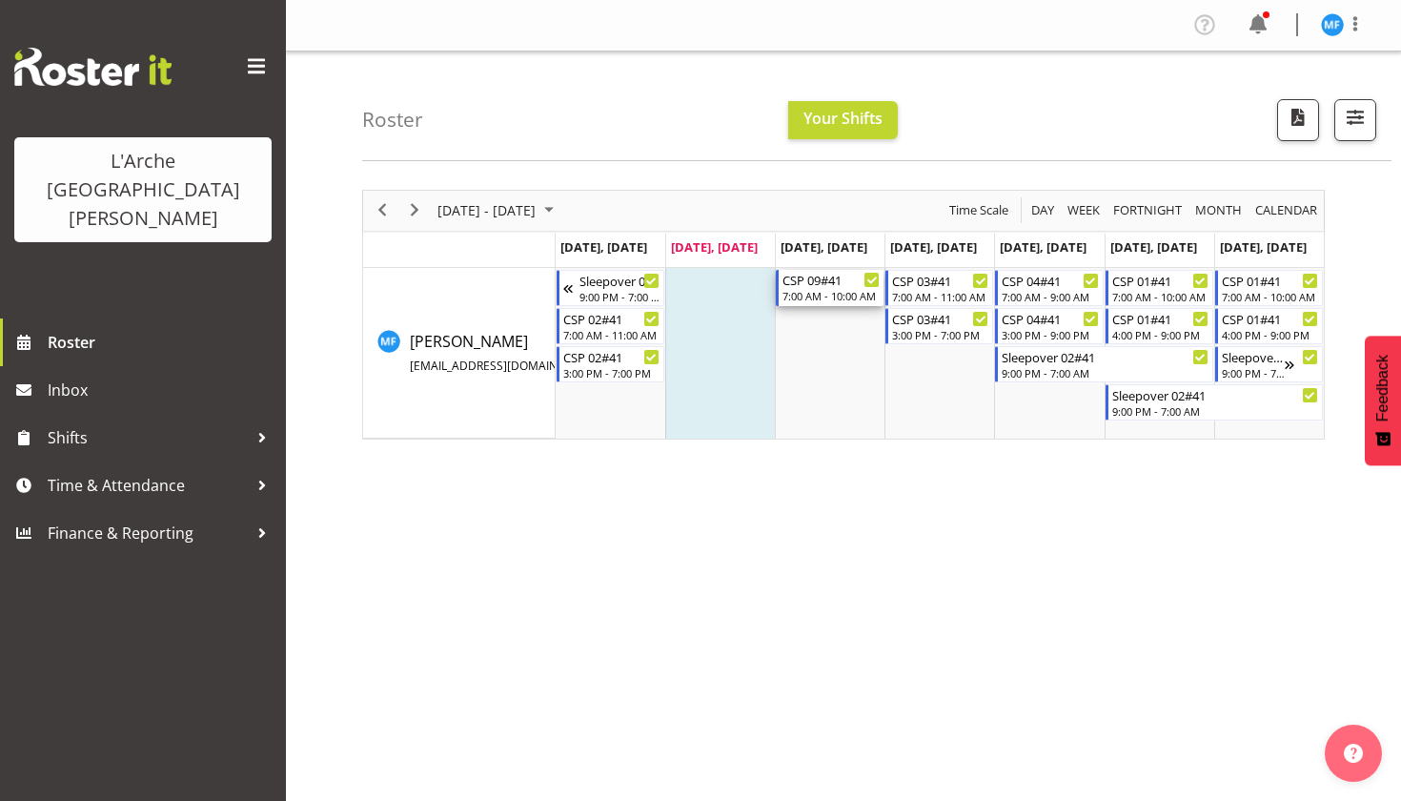
click at [840, 290] on div "7:00 AM - 10:00 AM" at bounding box center [831, 295] width 97 height 15
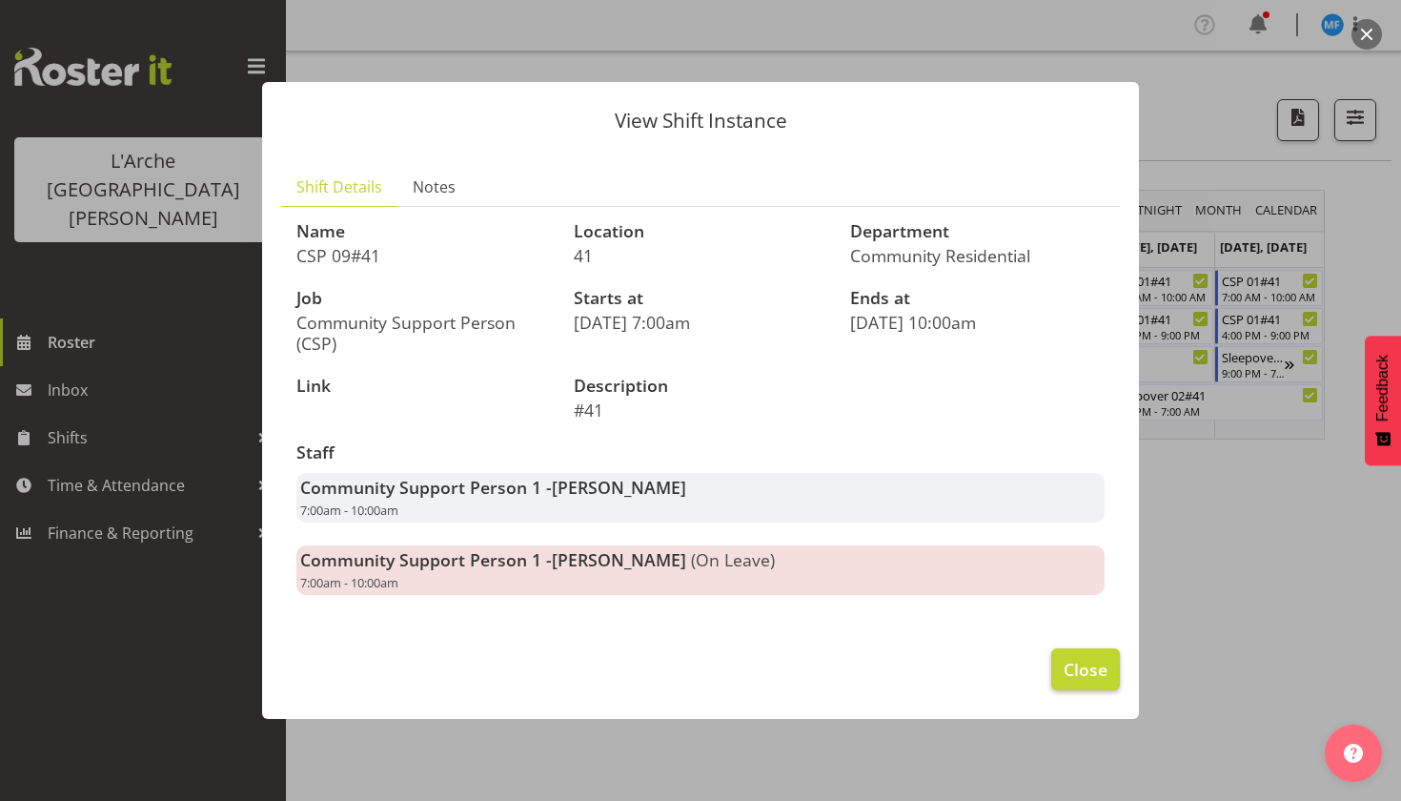
click at [1079, 667] on span "Close" at bounding box center [1086, 669] width 44 height 25
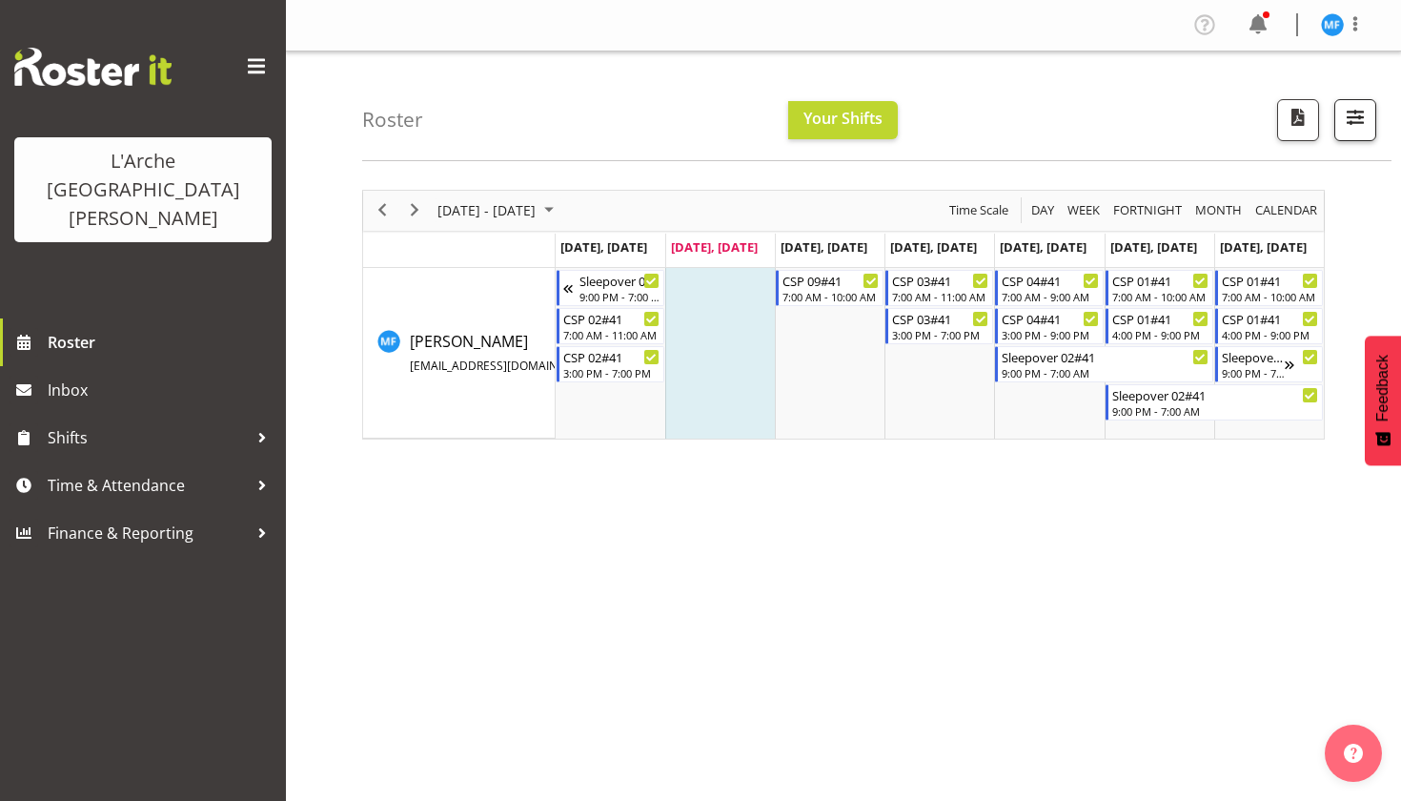
click at [1356, 128] on span "button" at bounding box center [1355, 117] width 25 height 25
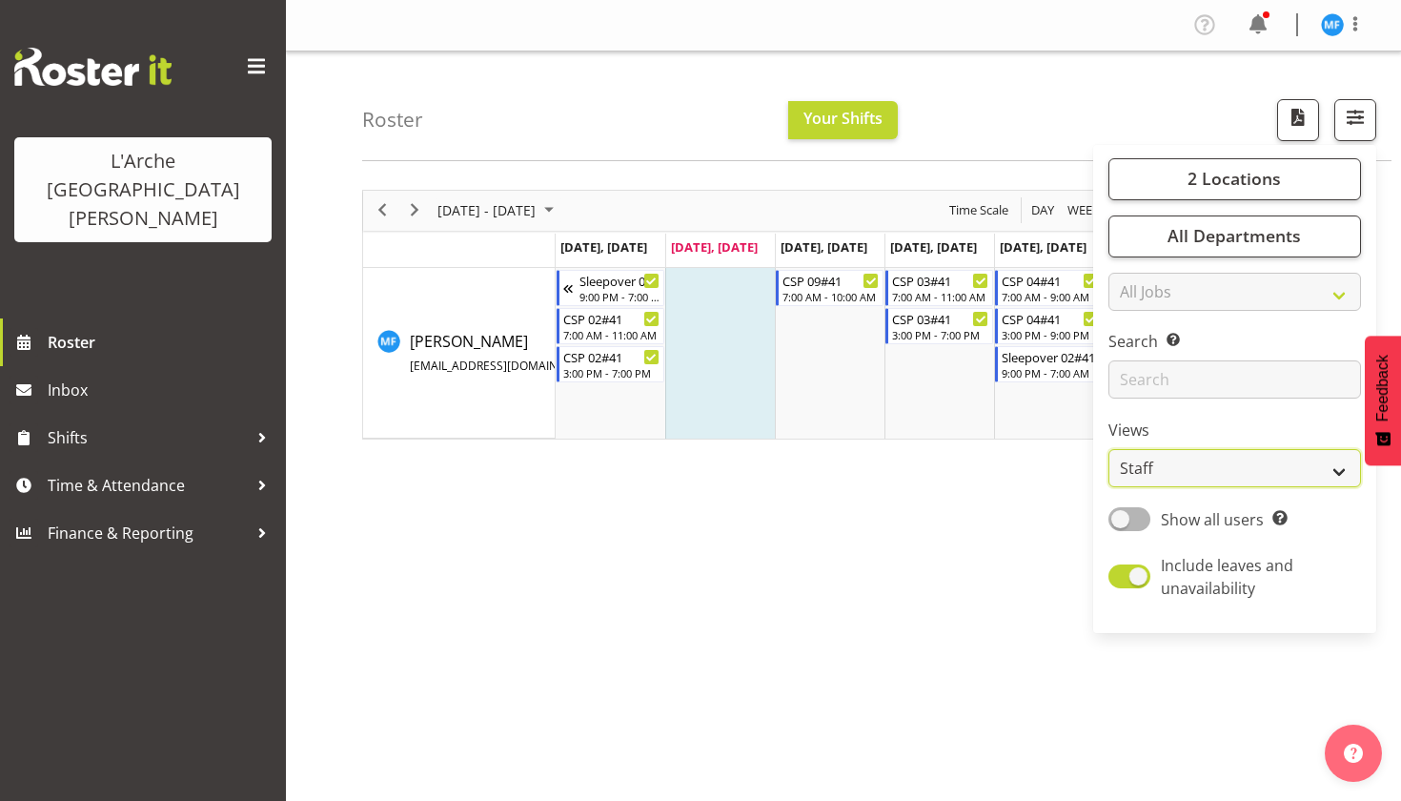
select select "shiftH"
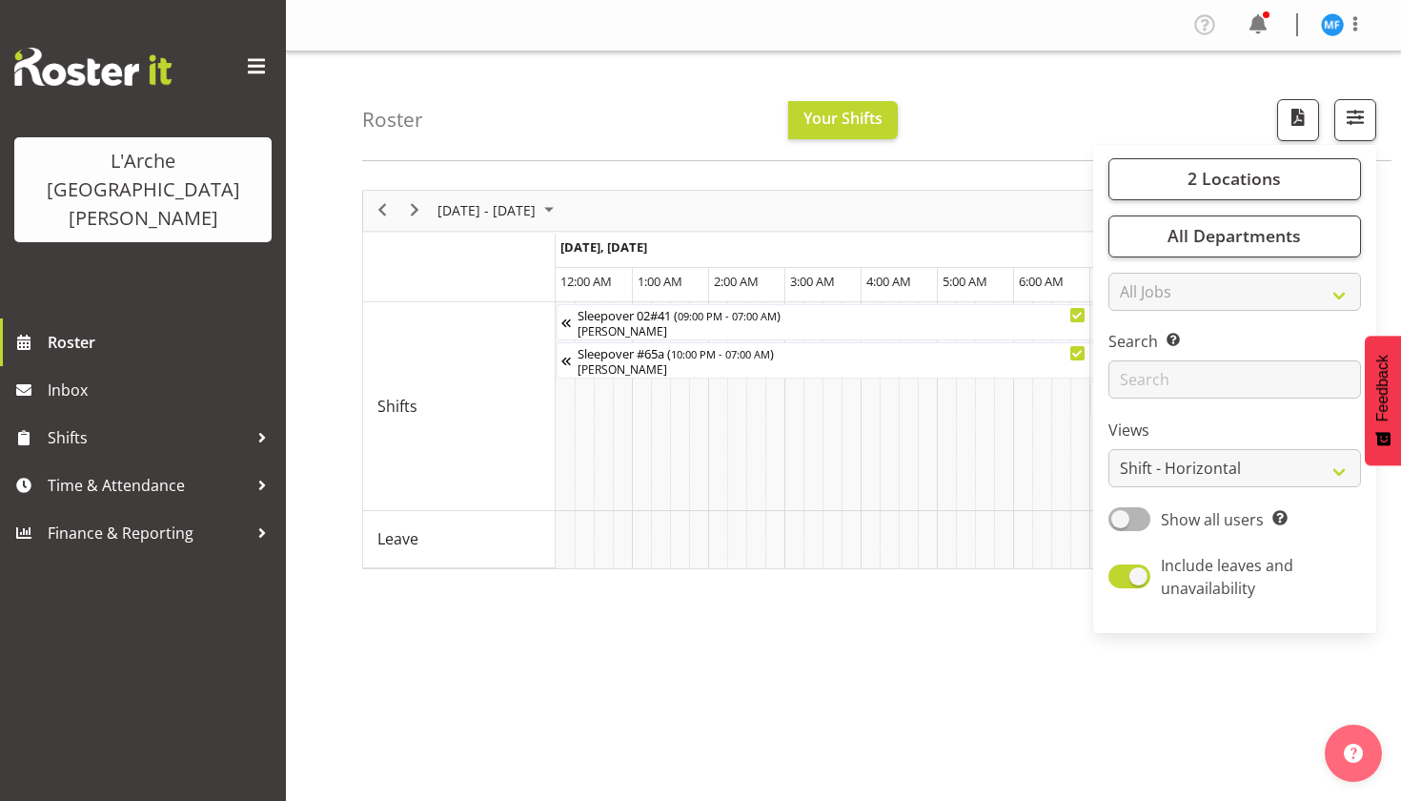
click at [1109, 115] on div "Roster Your Shifts 2 Locations Clear 20 30 41 5 56b 65a 73 Art and Music [GEOGR…" at bounding box center [877, 106] width 1030 height 110
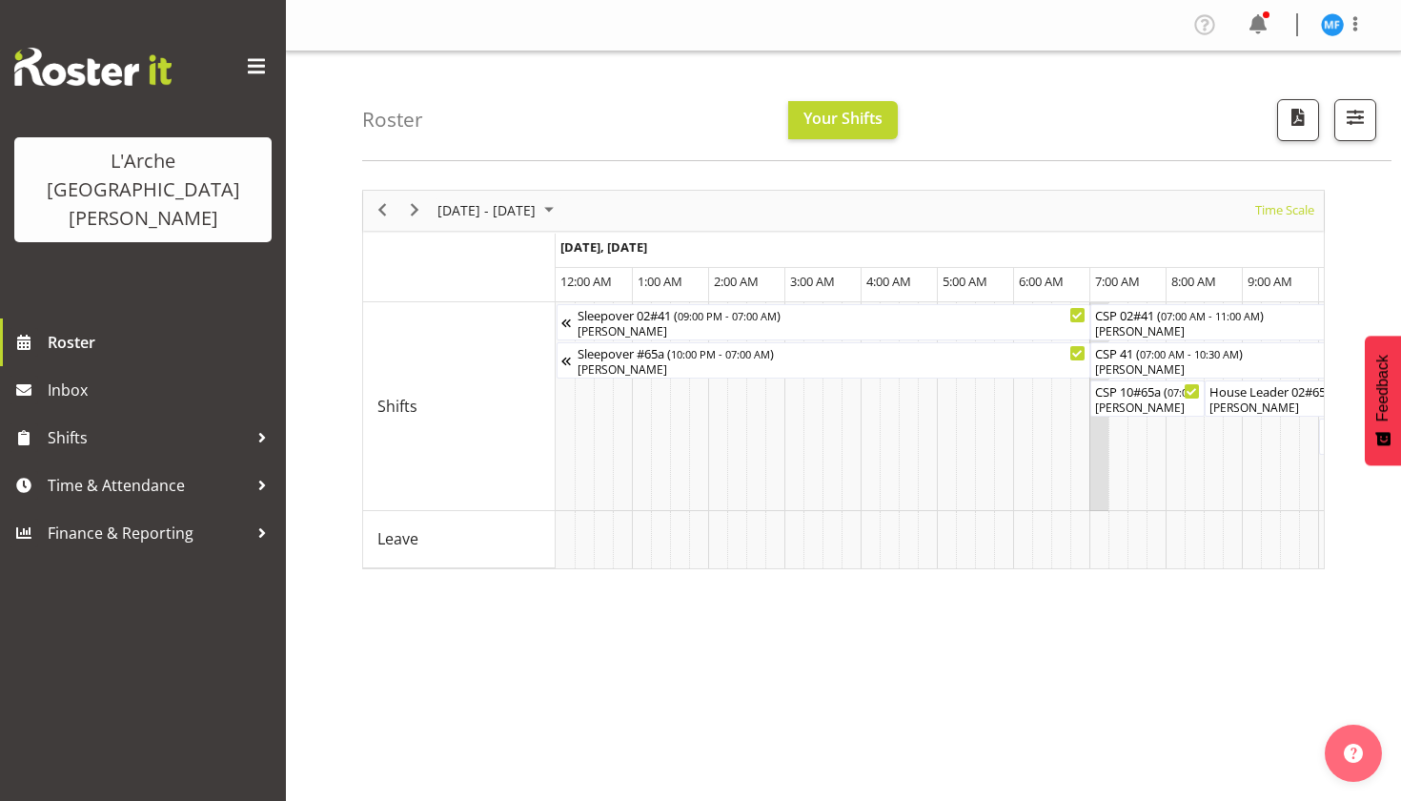
click at [1092, 502] on td "Timeline Week of August 12, 2025" at bounding box center [1099, 406] width 19 height 209
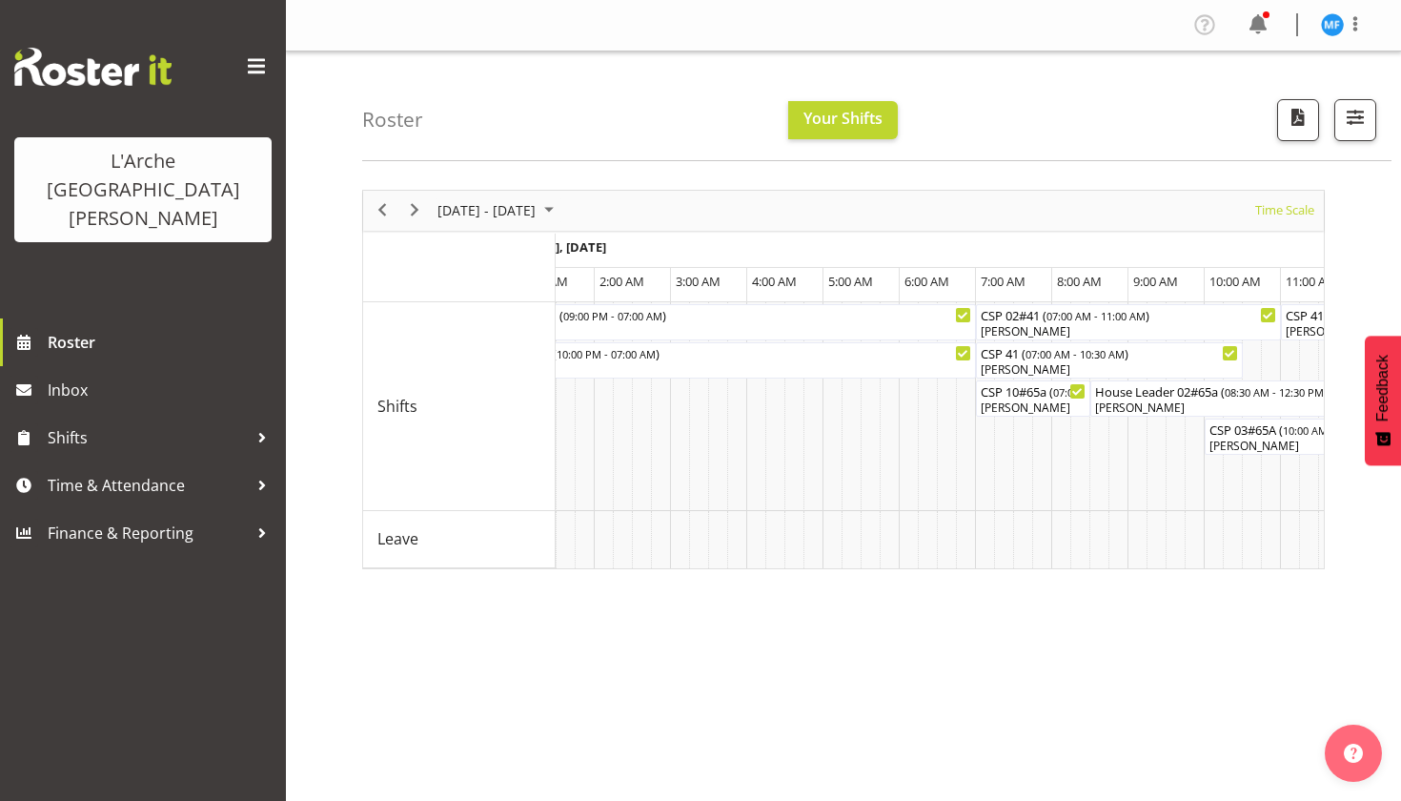
scroll to position [0, 59]
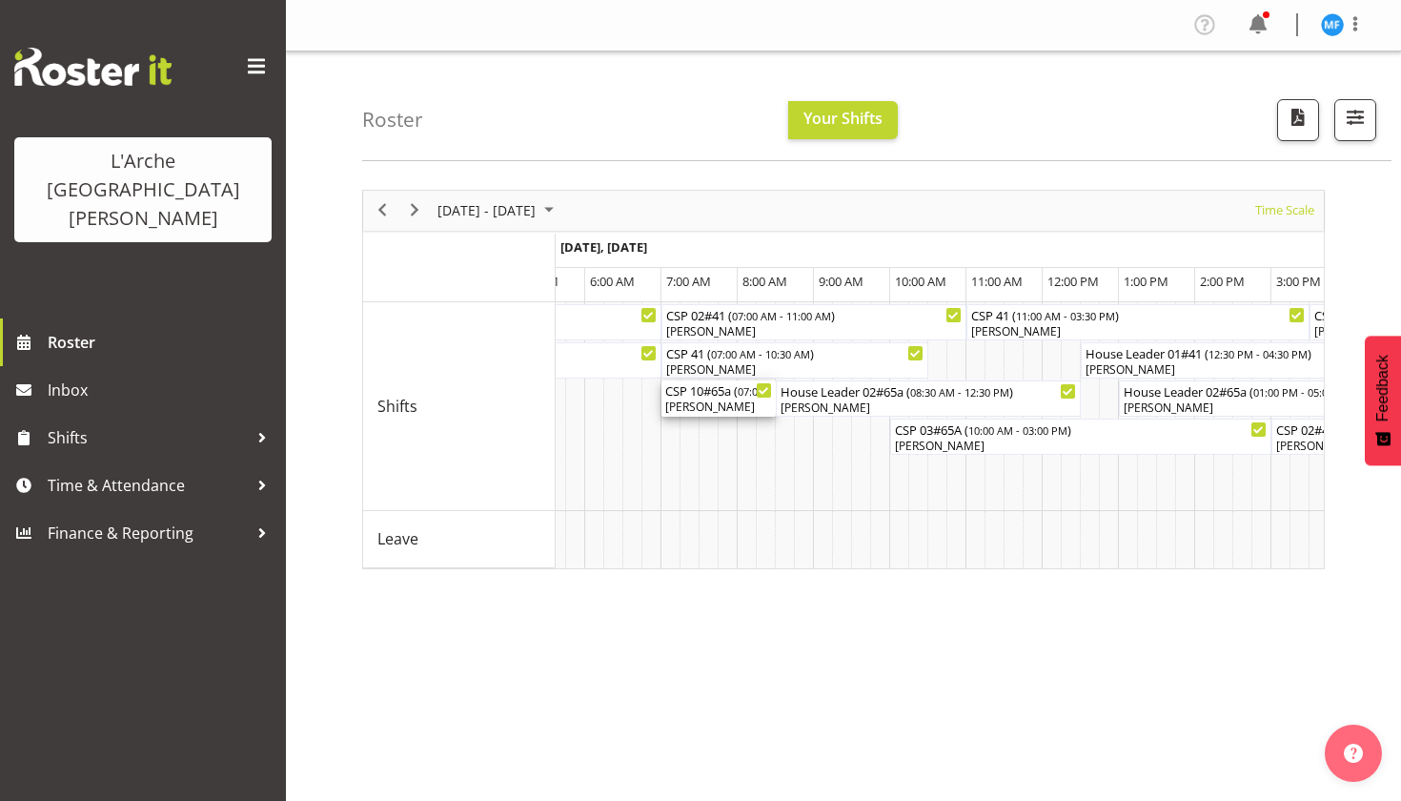
click at [727, 393] on div "CSP 10#65a ( 07:00 AM - 08:30 AM )" at bounding box center [718, 389] width 107 height 19
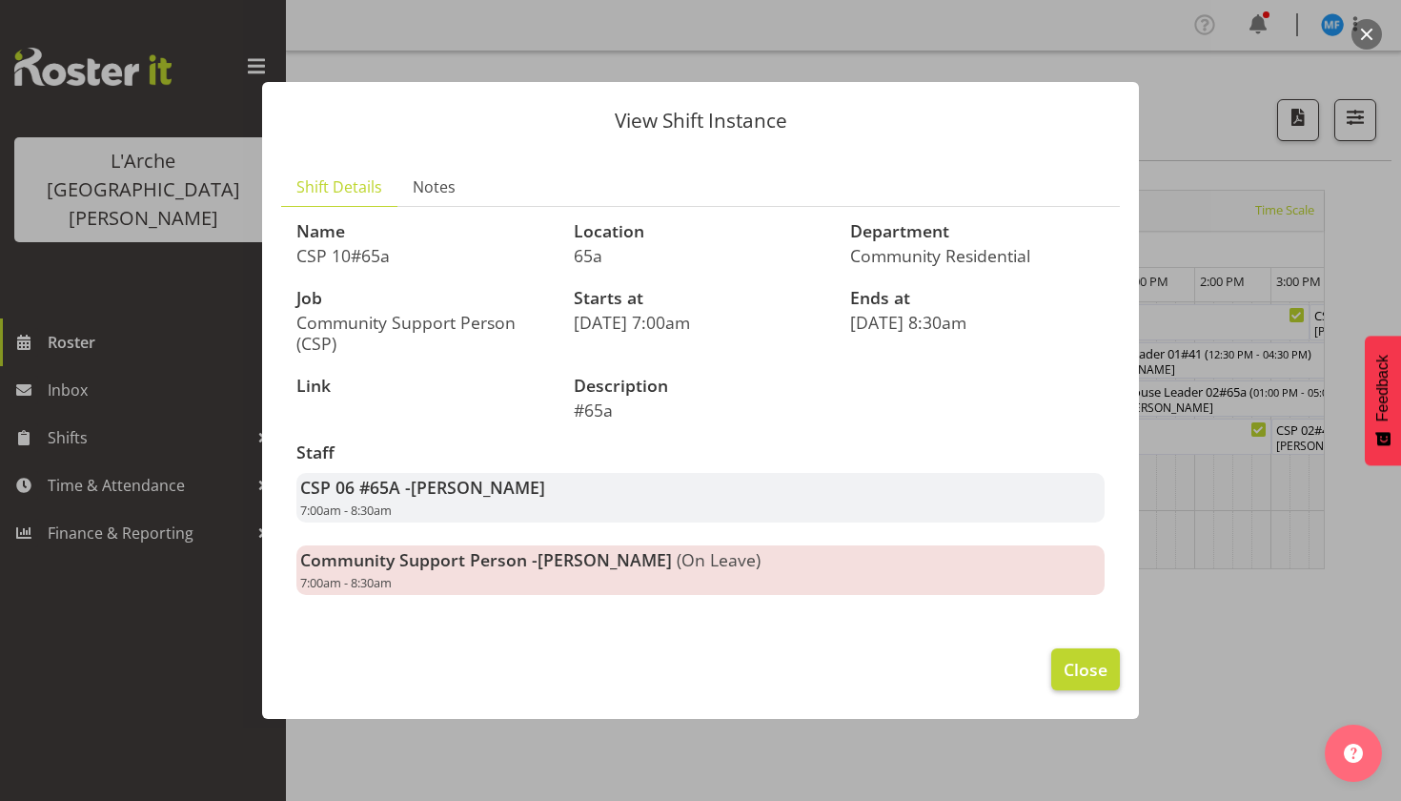
click at [1080, 669] on span "Close" at bounding box center [1086, 669] width 44 height 25
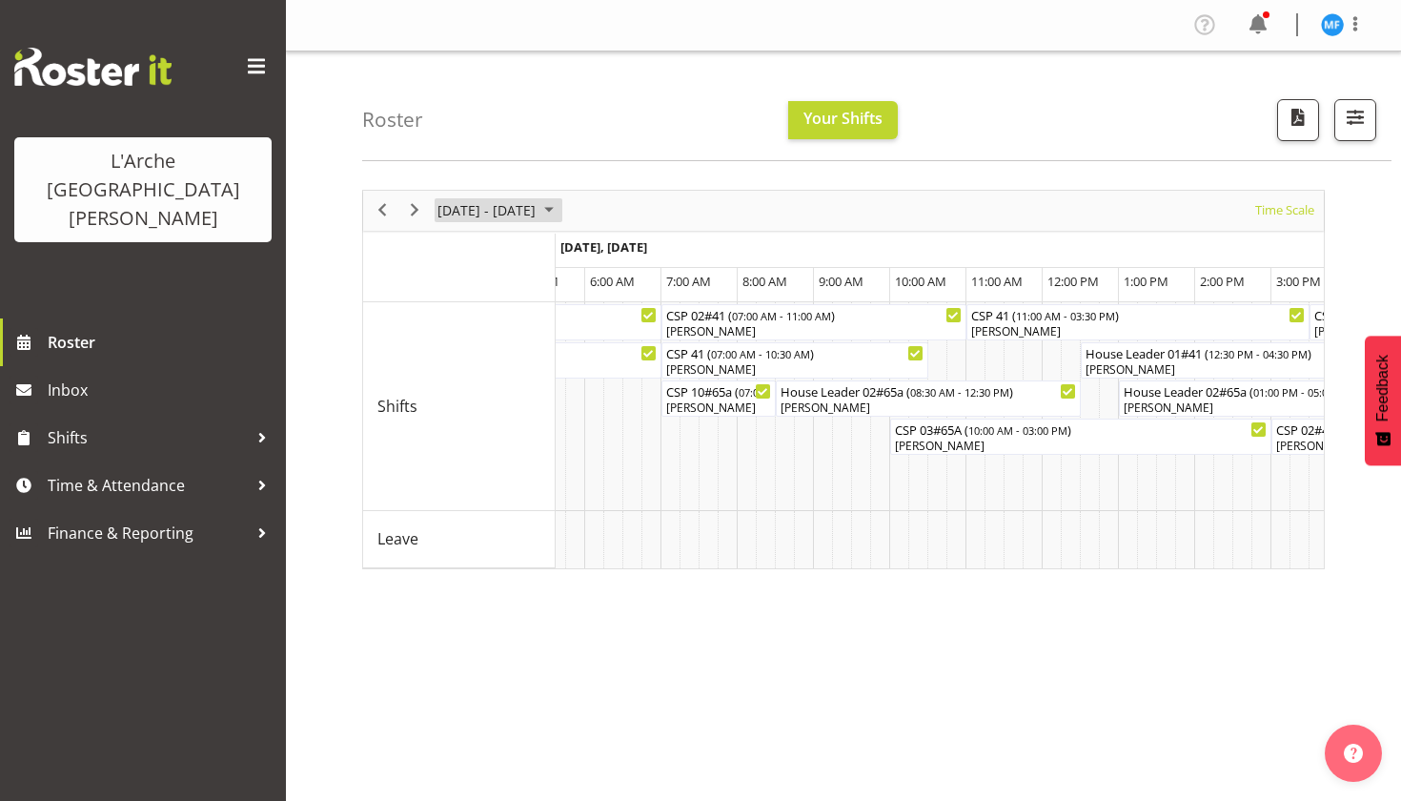
click at [538, 216] on span "[DATE] - [DATE]" at bounding box center [487, 210] width 102 height 24
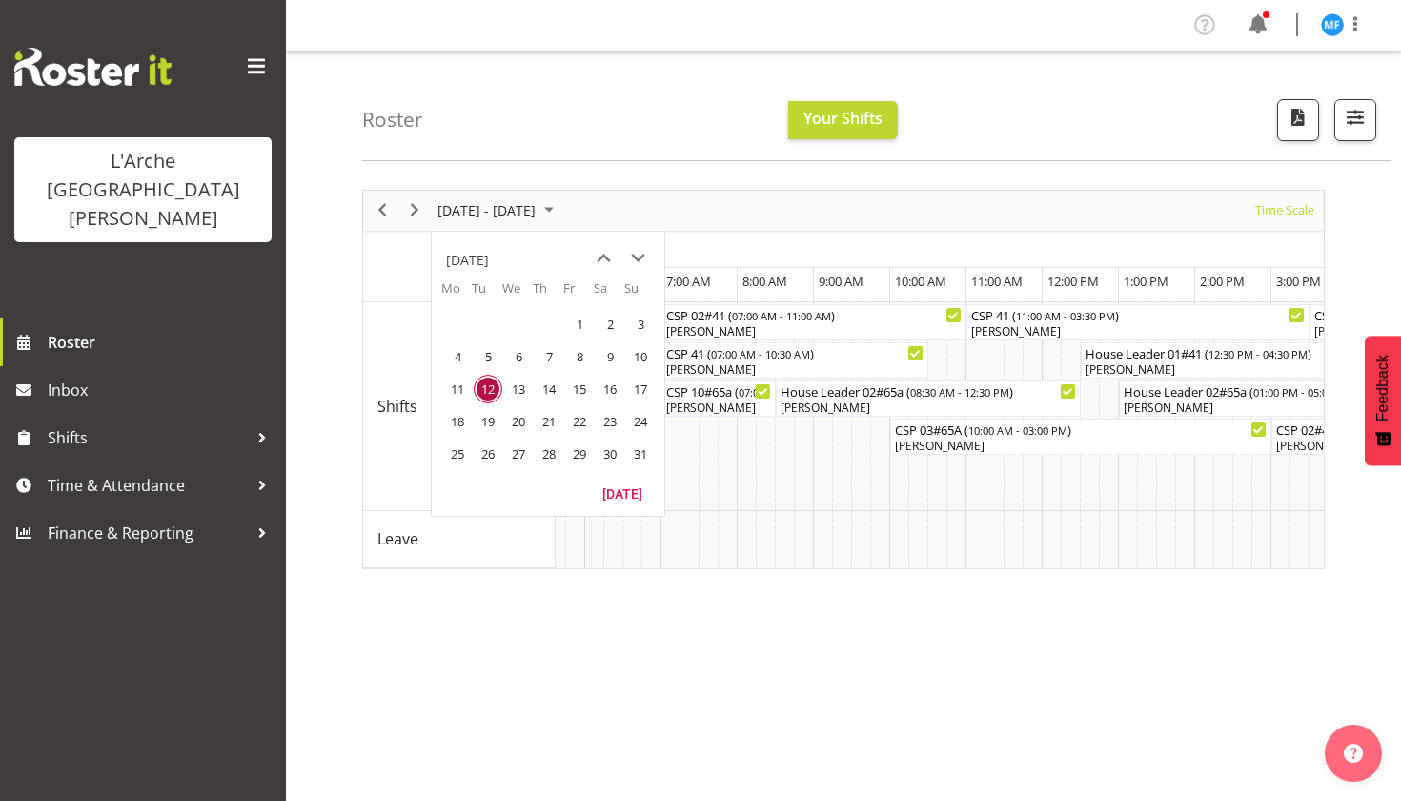
click at [490, 387] on span "12" at bounding box center [488, 389] width 29 height 29
click at [804, 562] on td "Timeline Week of August 12, 2025" at bounding box center [803, 539] width 19 height 57
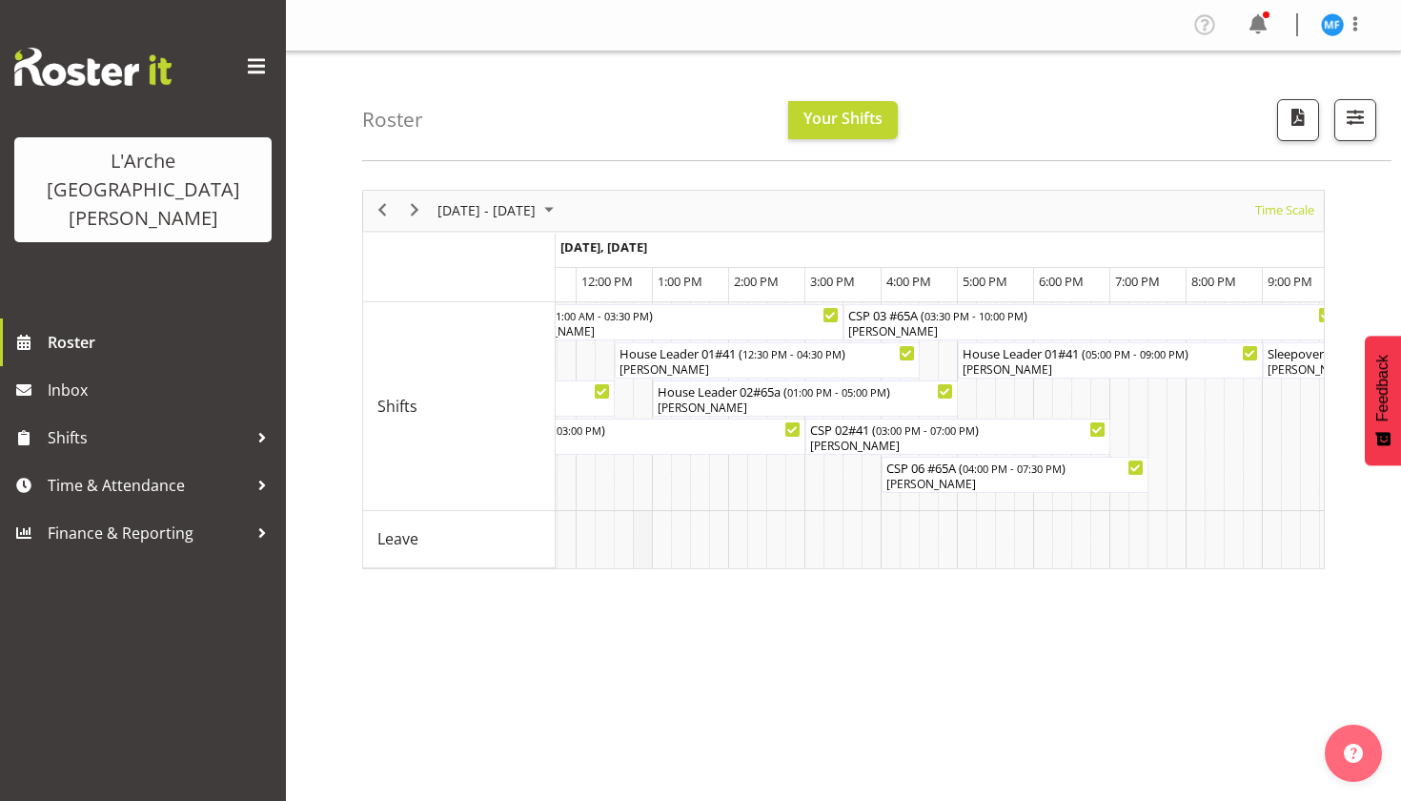
click at [641, 564] on td "Timeline Week of August 12, 2025" at bounding box center [642, 539] width 19 height 57
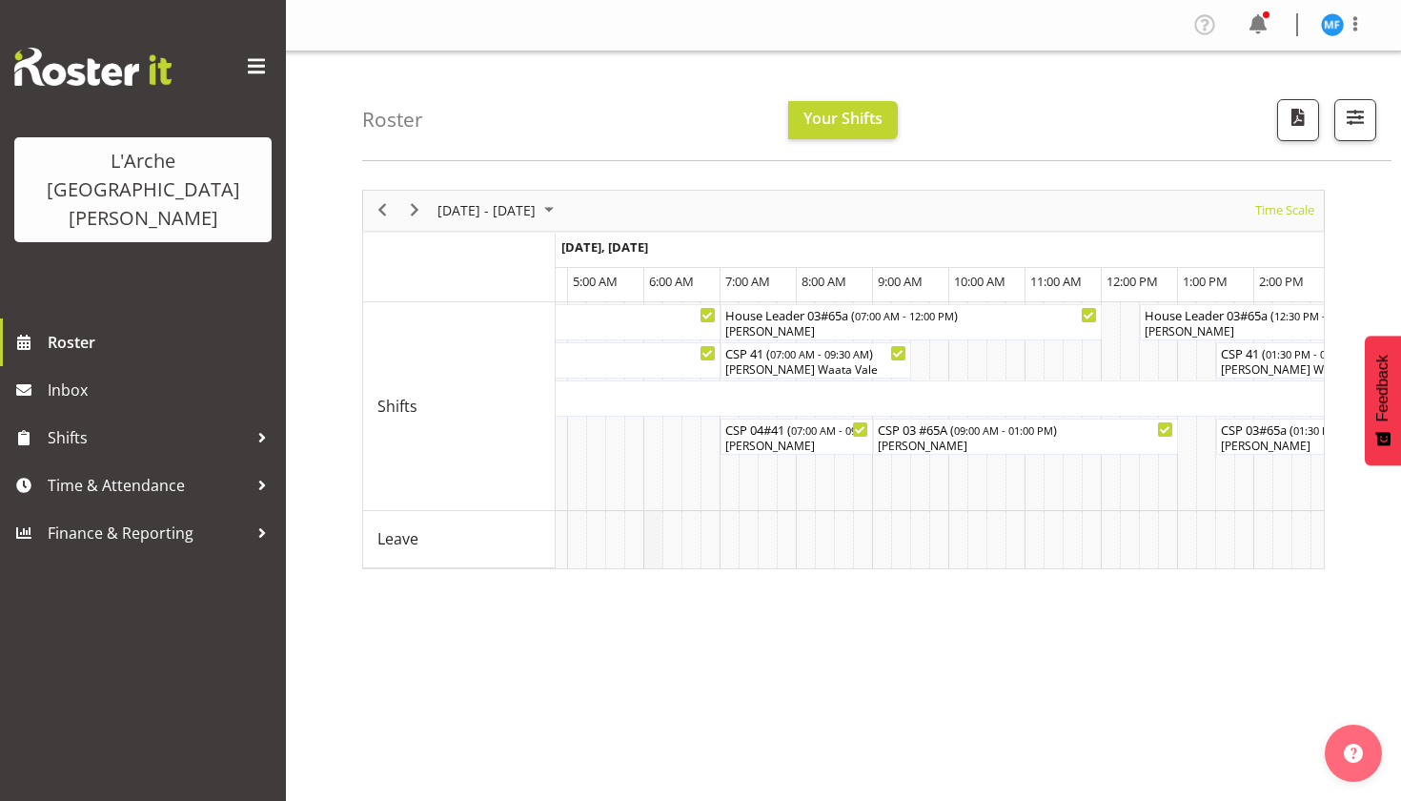
click at [653, 530] on td "Timeline Week of August 12, 2025" at bounding box center [653, 539] width 19 height 57
